Goal: Task Accomplishment & Management: Manage account settings

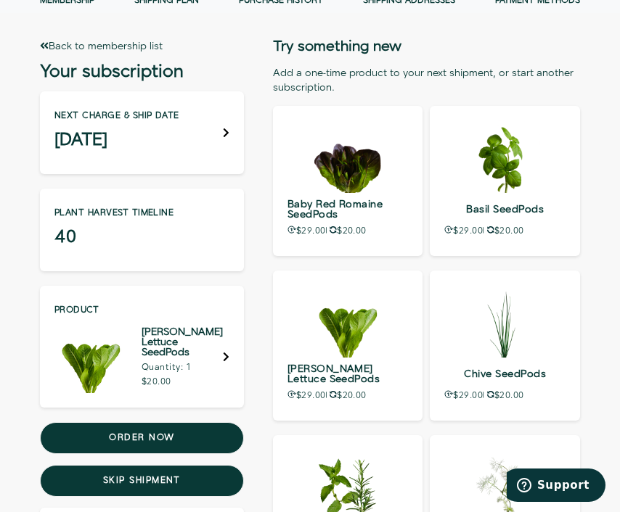
scroll to position [82, 0]
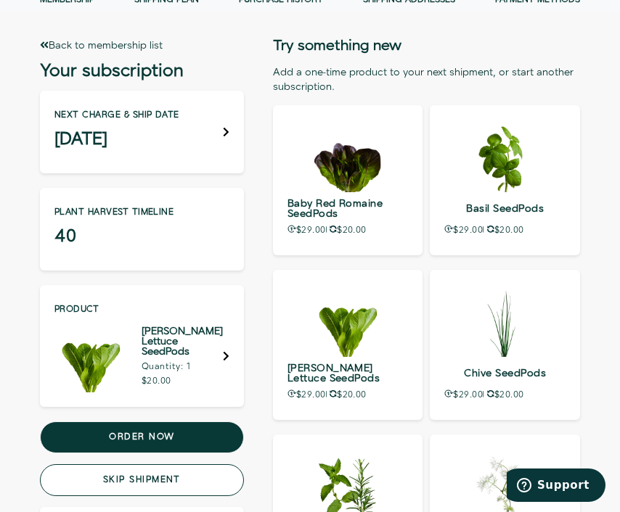
click at [143, 491] on button "Skip shipment" at bounding box center [142, 480] width 204 height 32
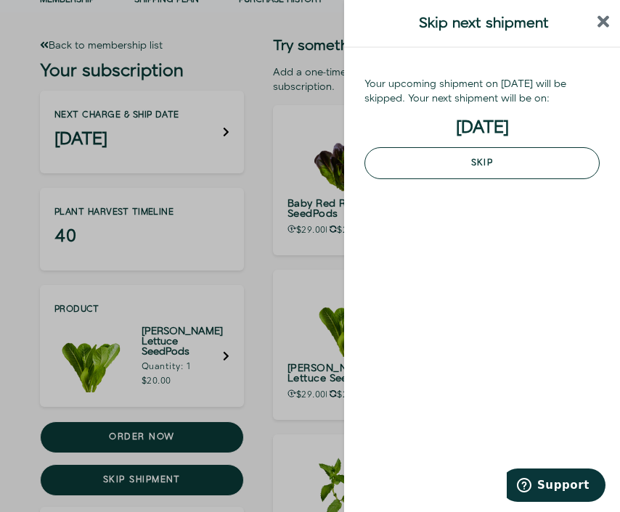
click at [486, 165] on button "Skip" at bounding box center [481, 163] width 235 height 32
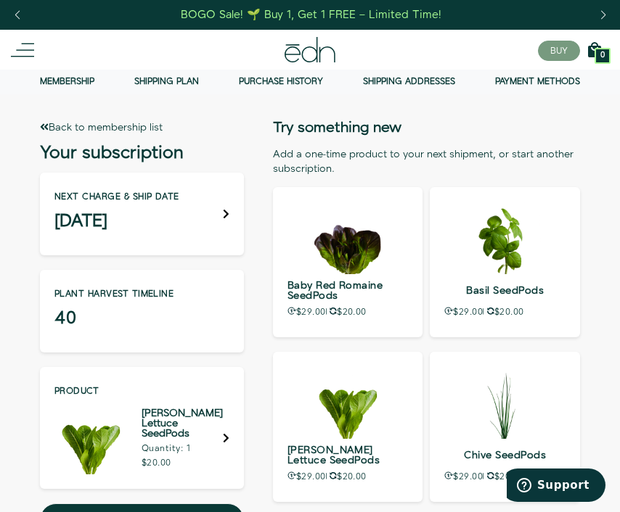
click at [57, 83] on link "Membership" at bounding box center [67, 81] width 54 height 12
click at [107, 120] on link "Back to membership list" at bounding box center [101, 127] width 123 height 15
click at [61, 131] on link "Back to membership list" at bounding box center [101, 127] width 123 height 15
click at [62, 128] on link "Back to membership list" at bounding box center [101, 127] width 123 height 15
click at [46, 134] on link "Back to membership list" at bounding box center [101, 127] width 123 height 15
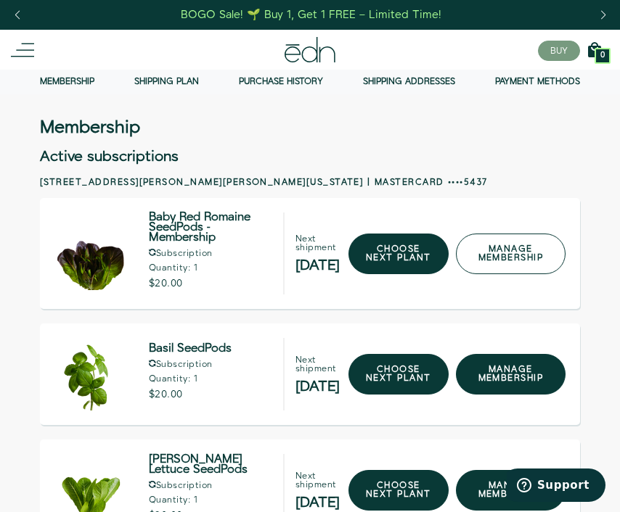
click at [512, 255] on link "manage membership" at bounding box center [511, 254] width 110 height 41
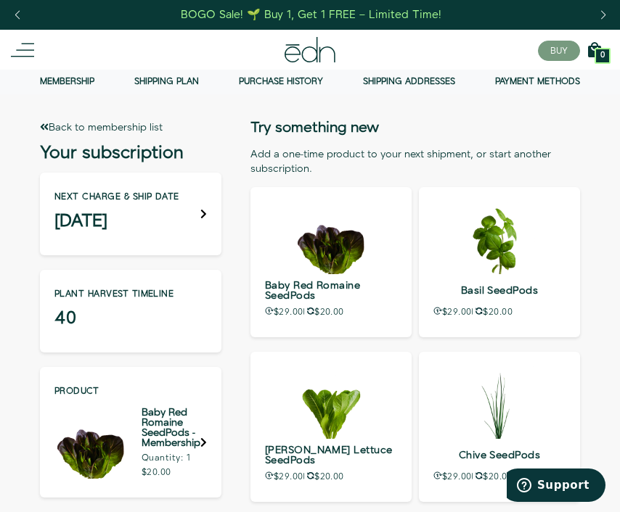
click at [204, 212] on icon at bounding box center [203, 214] width 7 height 10
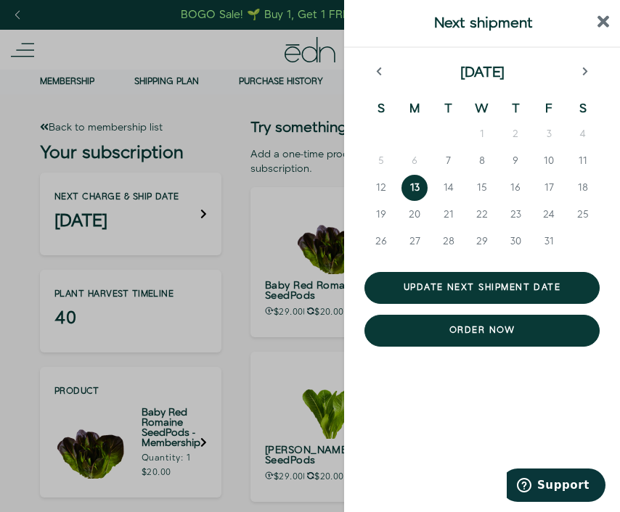
click at [617, 17] on header "Next shipment" at bounding box center [482, 24] width 276 height 48
click at [607, 17] on icon "close sidebar" at bounding box center [603, 22] width 12 height 12
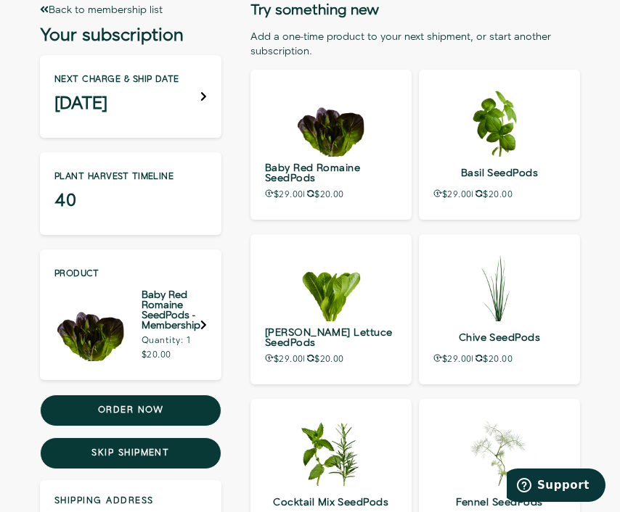
scroll to position [132, 0]
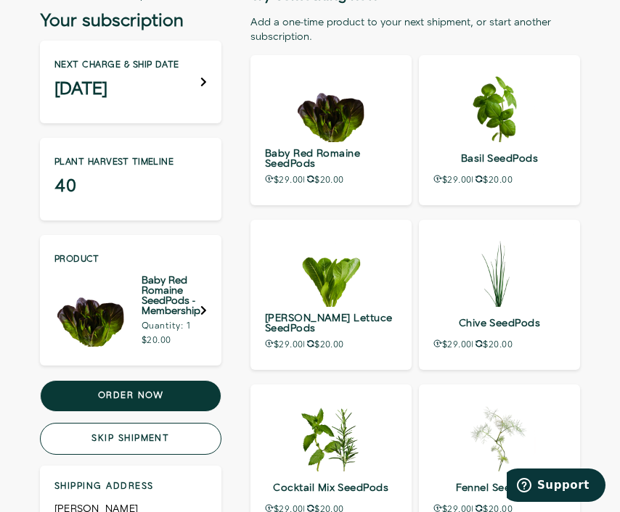
click at [136, 435] on button "Skip shipment" at bounding box center [130, 439] width 181 height 32
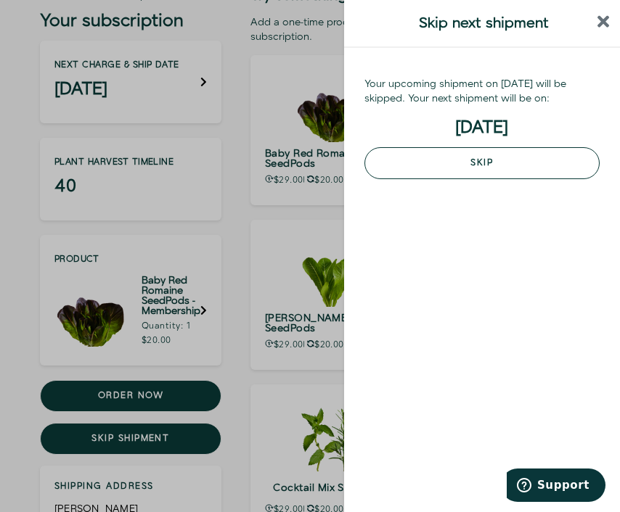
click at [480, 161] on button "Skip" at bounding box center [481, 163] width 235 height 32
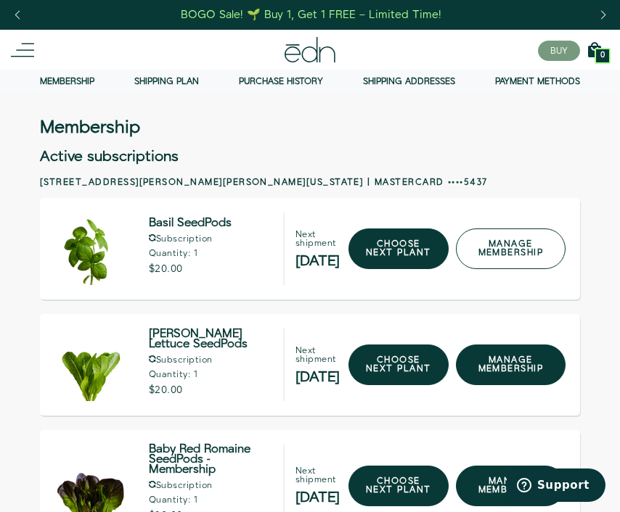
click at [514, 251] on link "manage membership" at bounding box center [511, 249] width 110 height 41
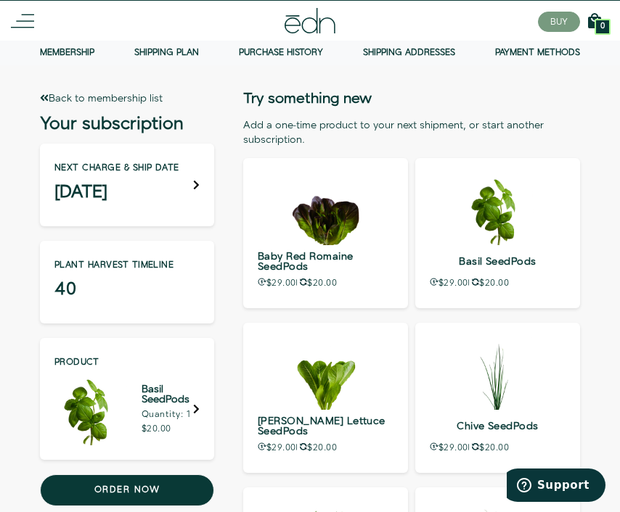
scroll to position [36, 0]
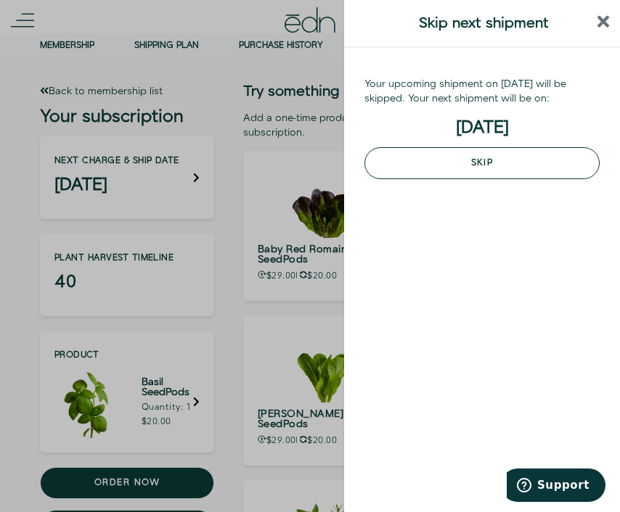
click at [516, 158] on button "Skip" at bounding box center [481, 163] width 235 height 32
